Goal: Navigation & Orientation: Find specific page/section

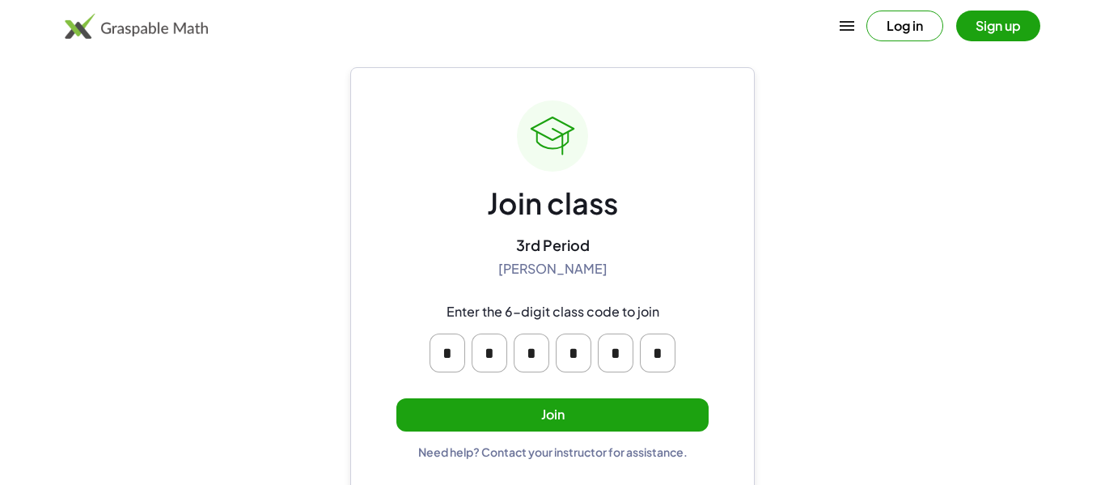
scroll to position [27, 0]
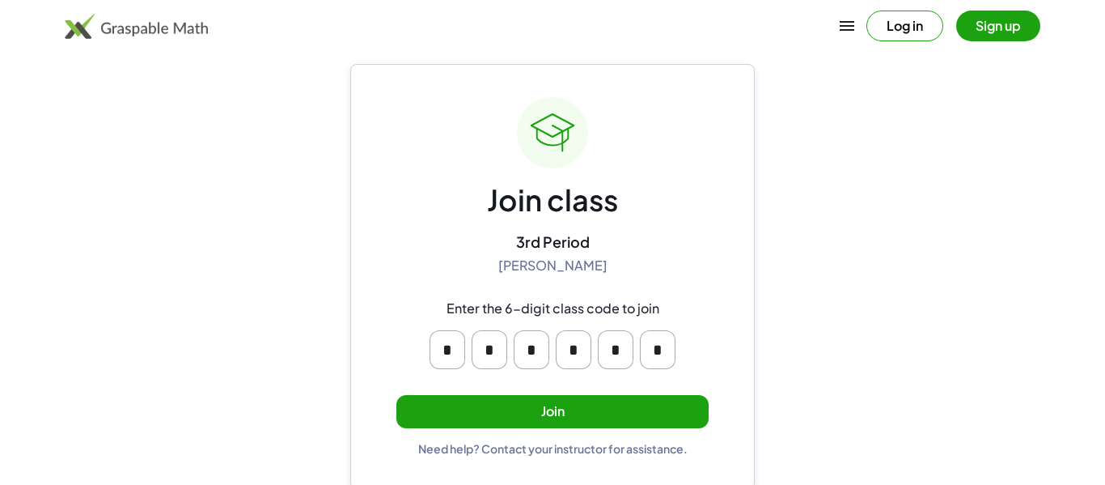
click at [500, 411] on button "Join" at bounding box center [552, 411] width 312 height 33
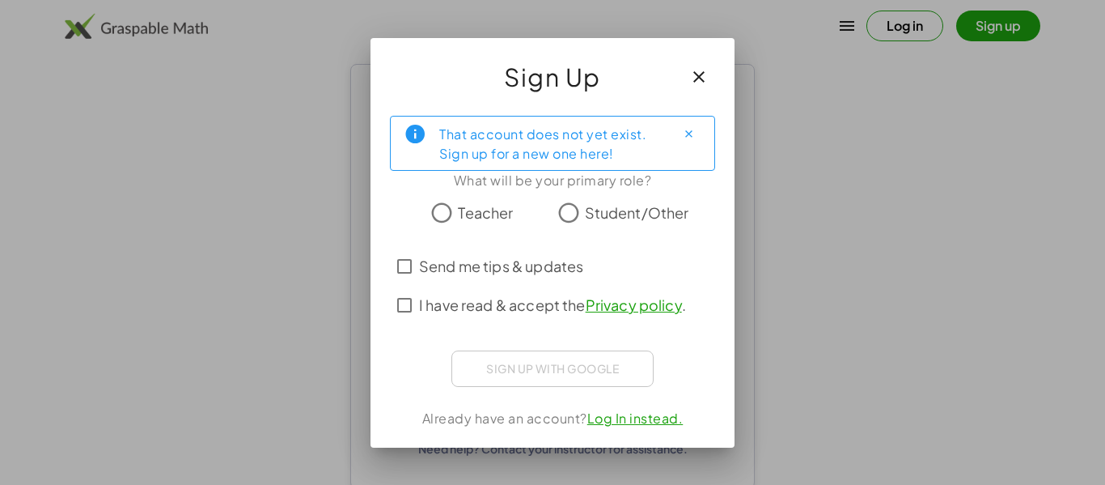
click at [586, 197] on label "Student/Other" at bounding box center [637, 213] width 104 height 32
click at [447, 307] on span "I have read & accept the Privacy policy ." at bounding box center [552, 305] width 267 height 22
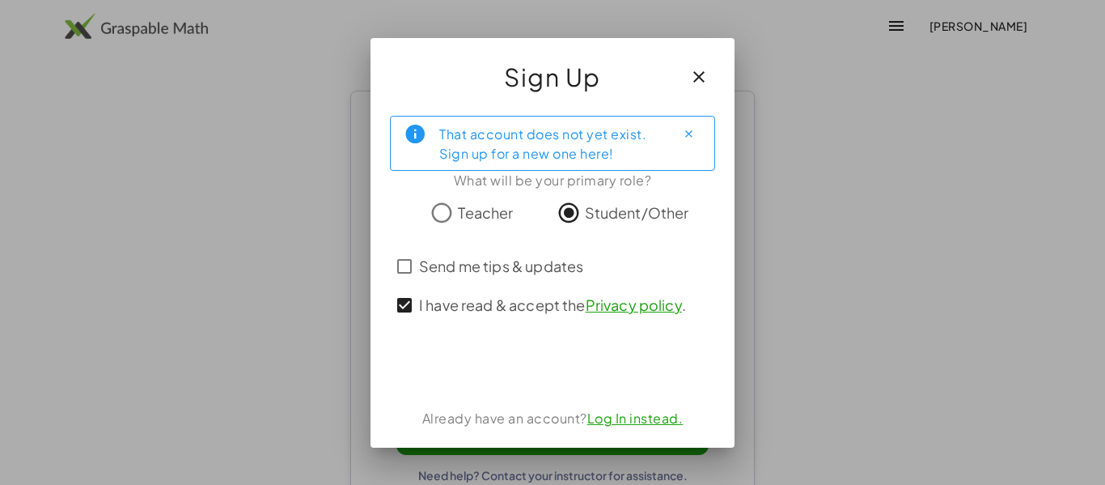
scroll to position [27, 0]
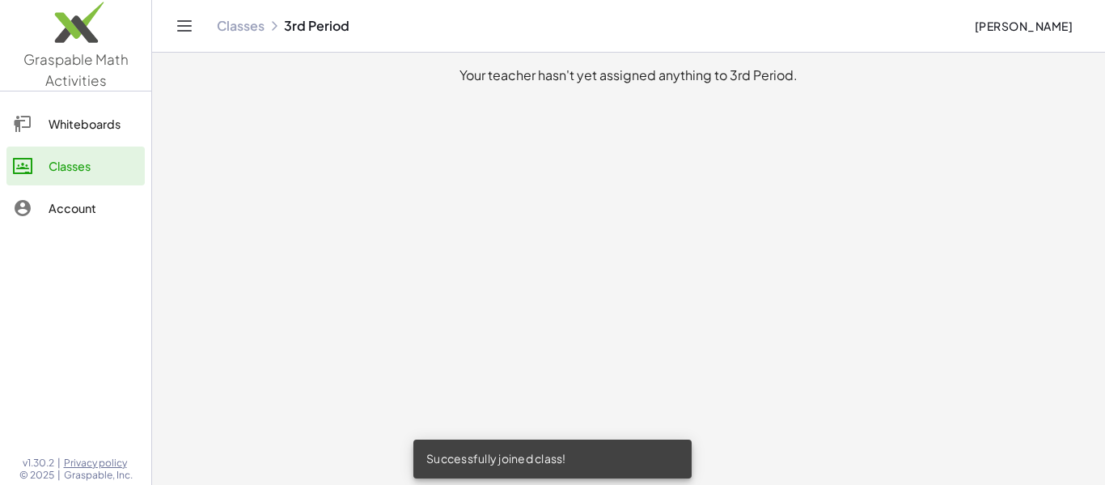
click at [140, 119] on link "Whiteboards" at bounding box center [75, 123] width 138 height 39
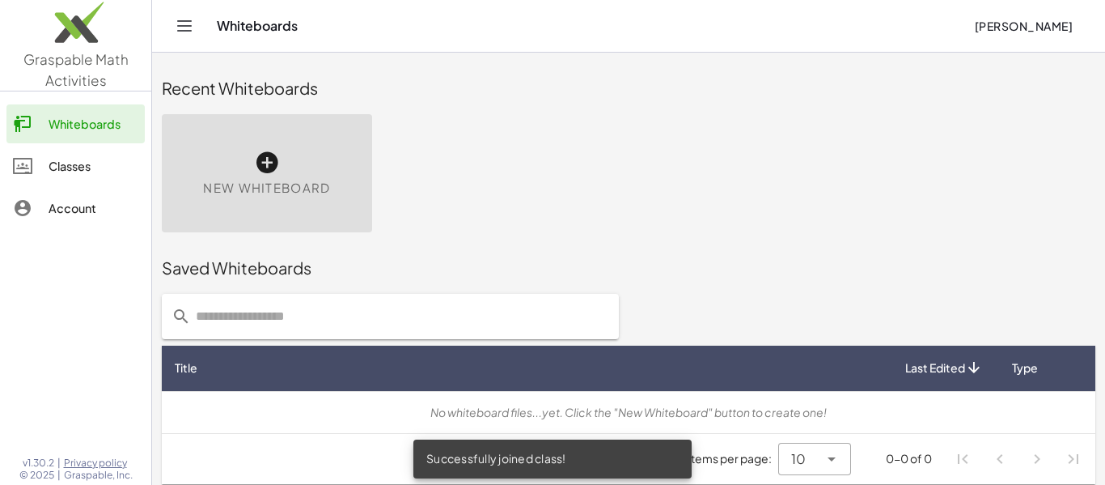
scroll to position [9, 0]
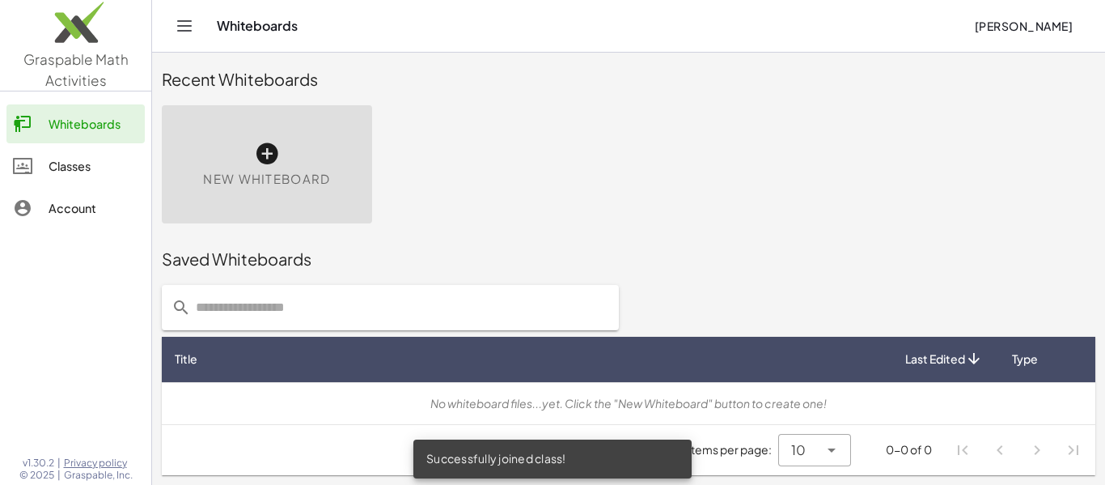
click at [328, 274] on main "Recent Whiteboards New Whiteboard Saved Whiteboards Title Last Edited Type No w…" at bounding box center [628, 237] width 953 height 493
click at [267, 180] on span "New Whiteboard" at bounding box center [266, 179] width 127 height 19
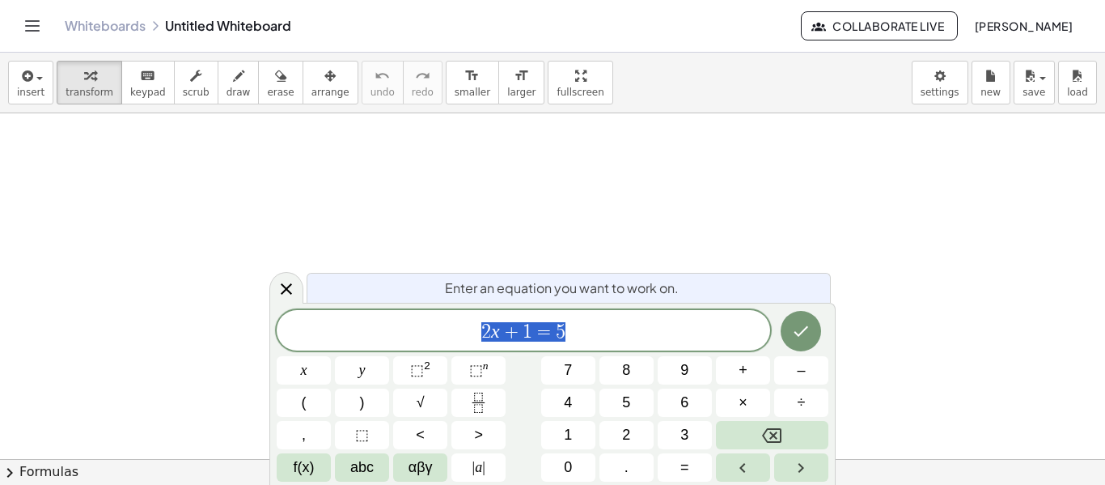
scroll to position [1272, 0]
click at [44, 38] on div "Whiteboards Untitled Whiteboard Collaborate Live [PERSON_NAME]" at bounding box center [552, 26] width 1066 height 52
click at [56, 45] on div "Whiteboards Untitled Whiteboard Collaborate Live [PERSON_NAME]" at bounding box center [552, 26] width 1066 height 52
click at [34, 28] on icon "Toggle navigation" at bounding box center [32, 25] width 19 height 19
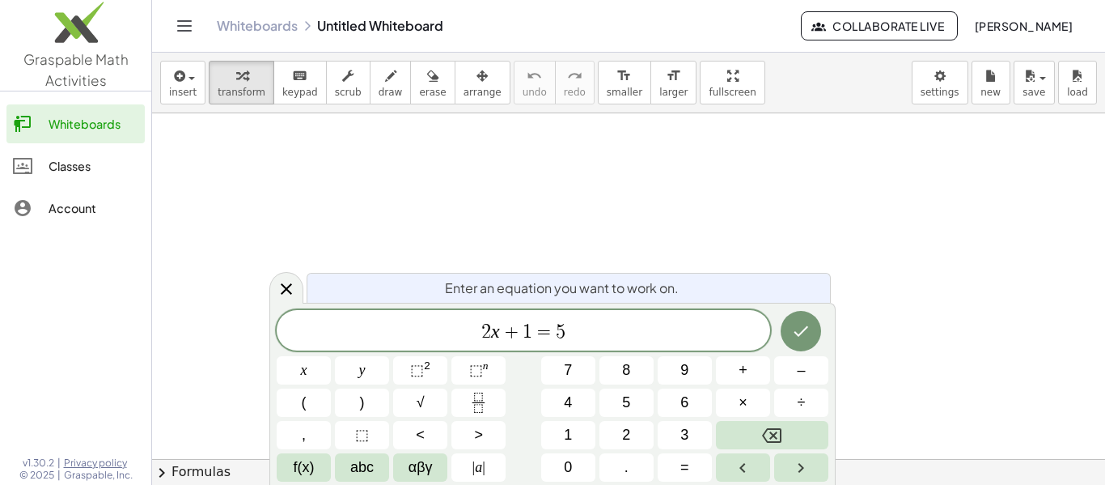
click at [61, 180] on link "Classes" at bounding box center [75, 165] width 138 height 39
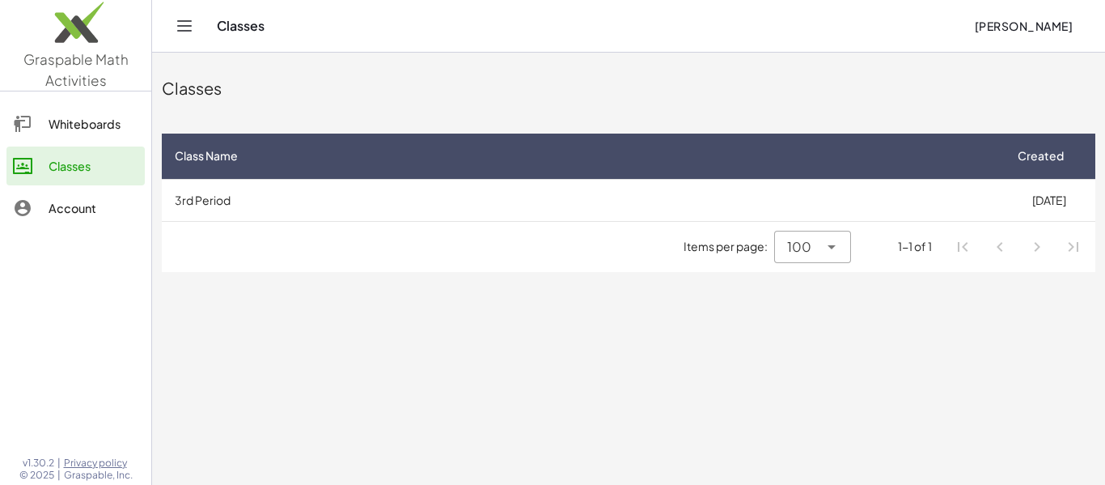
click at [66, 206] on div "Account" at bounding box center [94, 207] width 90 height 19
